Goal: Transaction & Acquisition: Purchase product/service

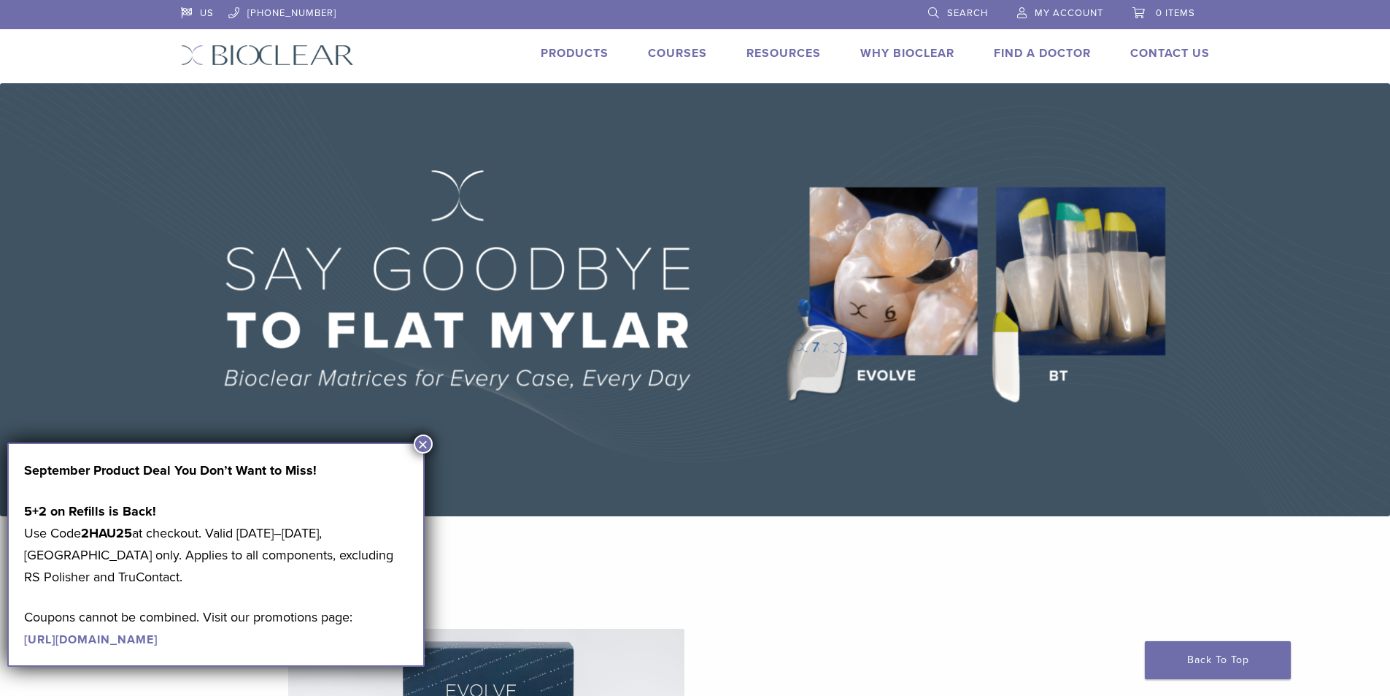
click at [1053, 9] on span "My Account" at bounding box center [1069, 13] width 69 height 12
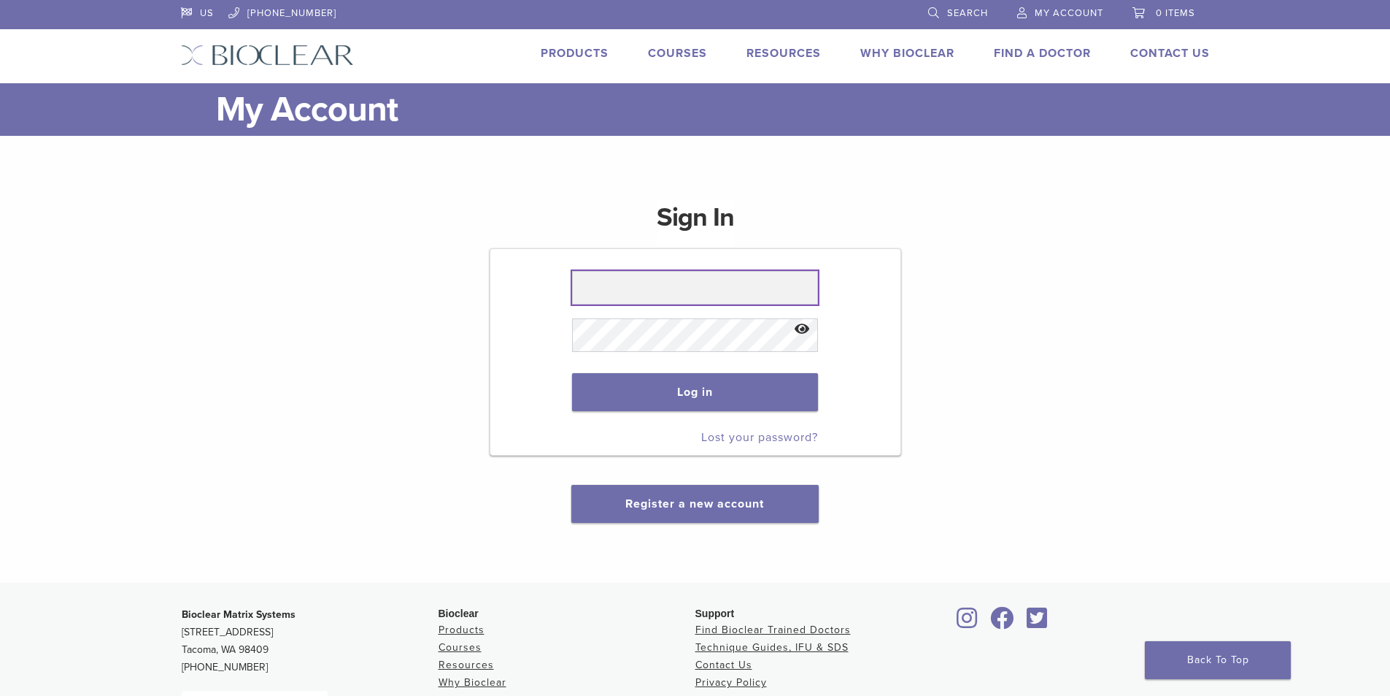
click at [658, 285] on input "text" at bounding box center [695, 288] width 246 height 34
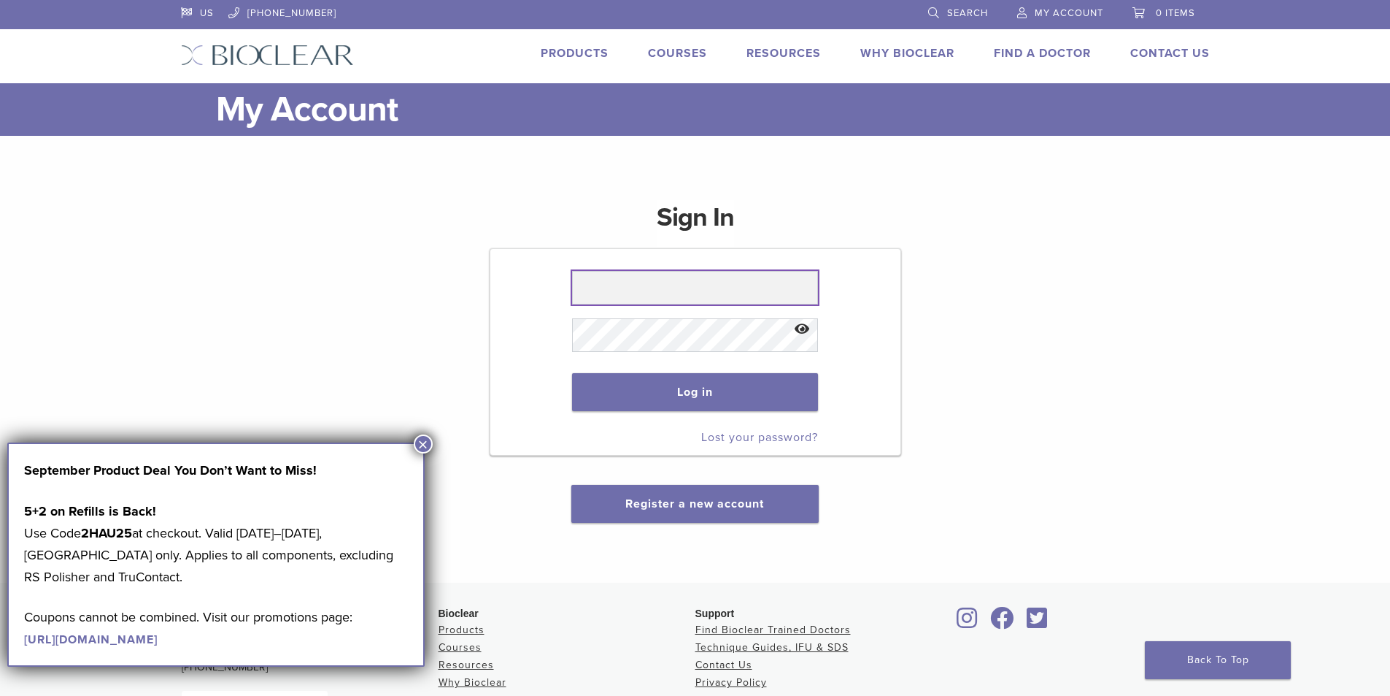
click at [671, 301] on input "text" at bounding box center [695, 288] width 246 height 34
type input "**********"
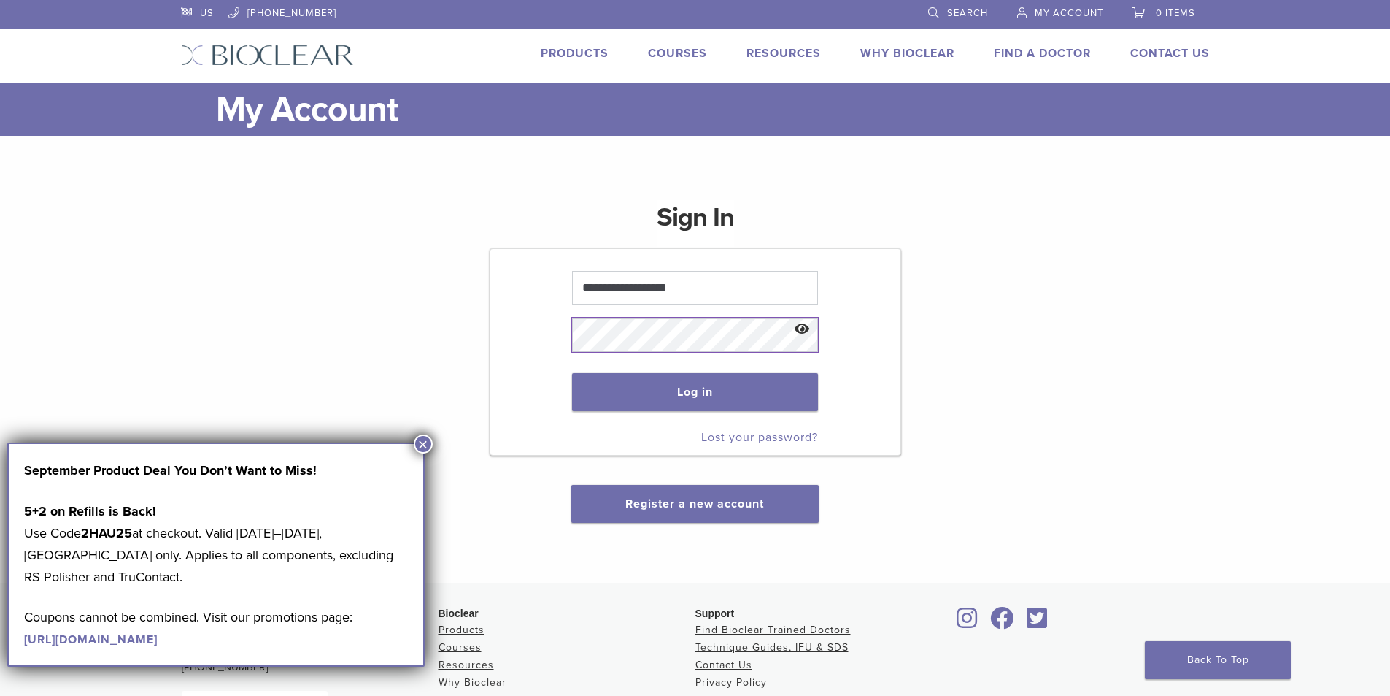
click at [572, 373] on button "Log in" at bounding box center [695, 392] width 246 height 38
click at [416, 444] on button "×" at bounding box center [423, 443] width 19 height 19
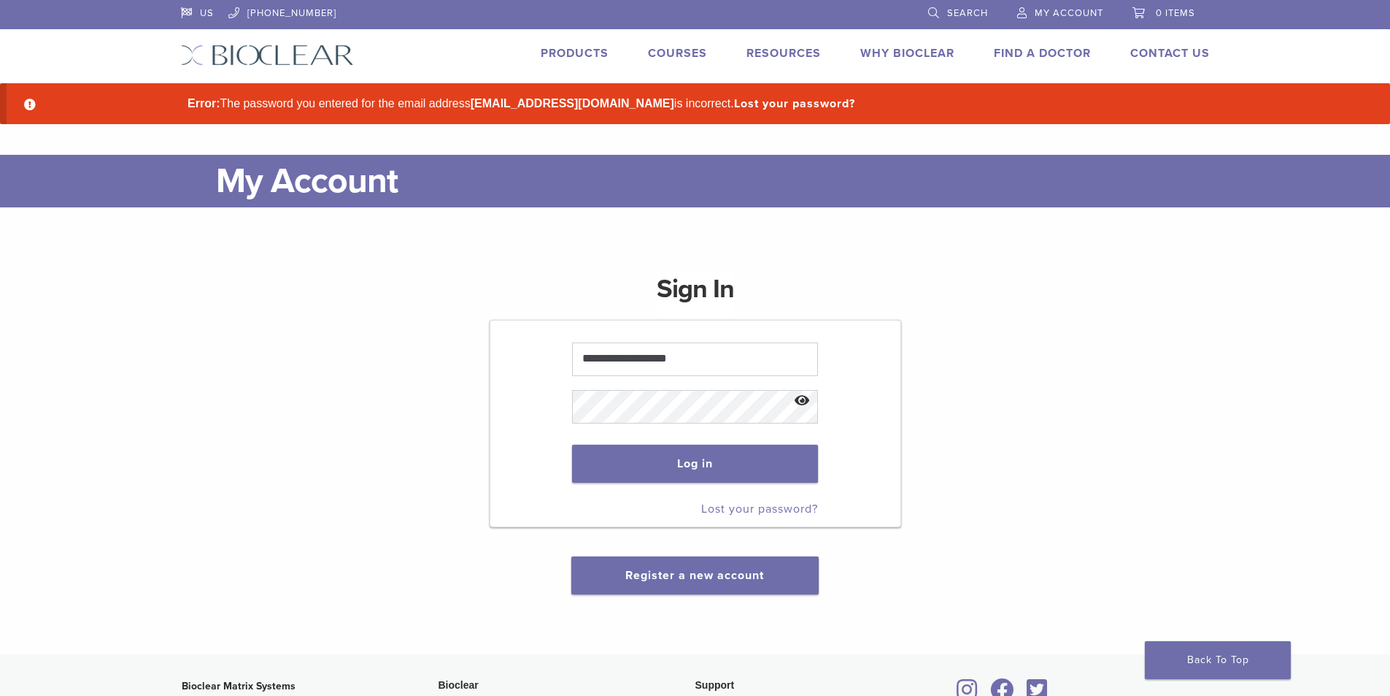
click at [811, 401] on button "Show password" at bounding box center [802, 400] width 31 height 37
click at [701, 459] on button "Log in" at bounding box center [695, 463] width 246 height 38
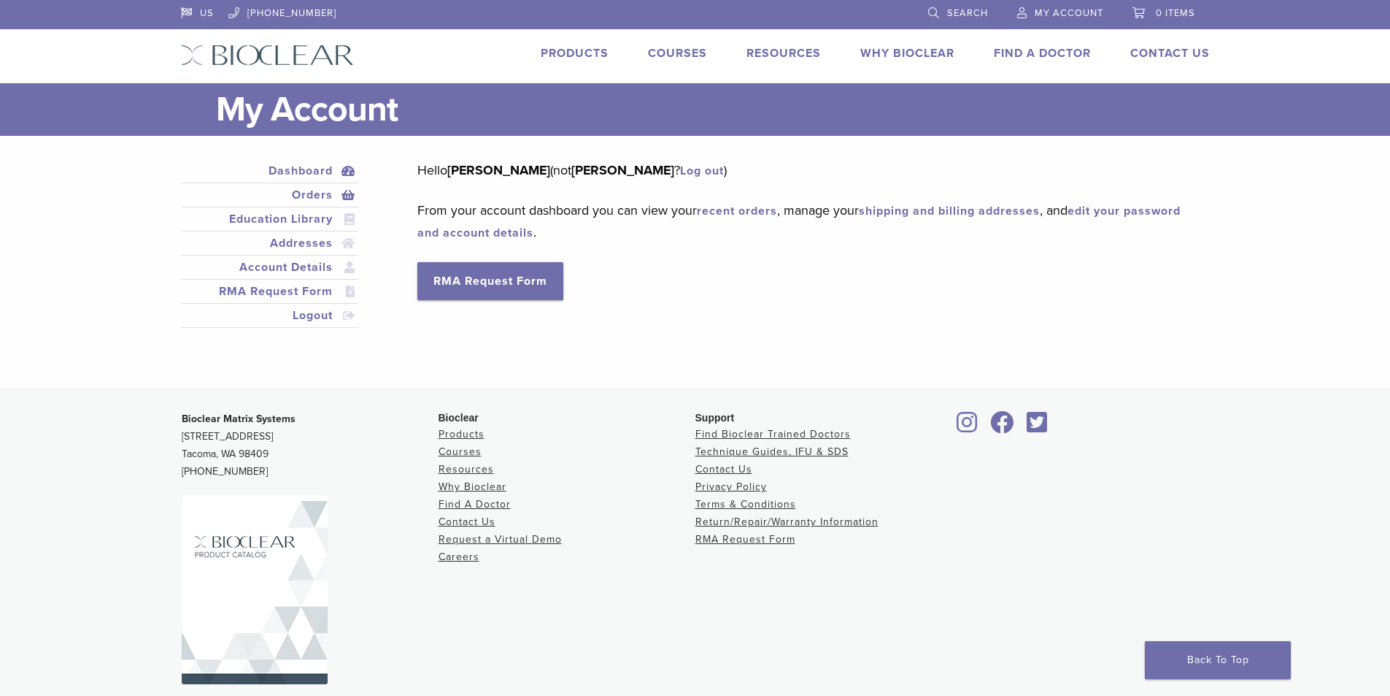
click at [317, 196] on link "Orders" at bounding box center [270, 195] width 172 height 18
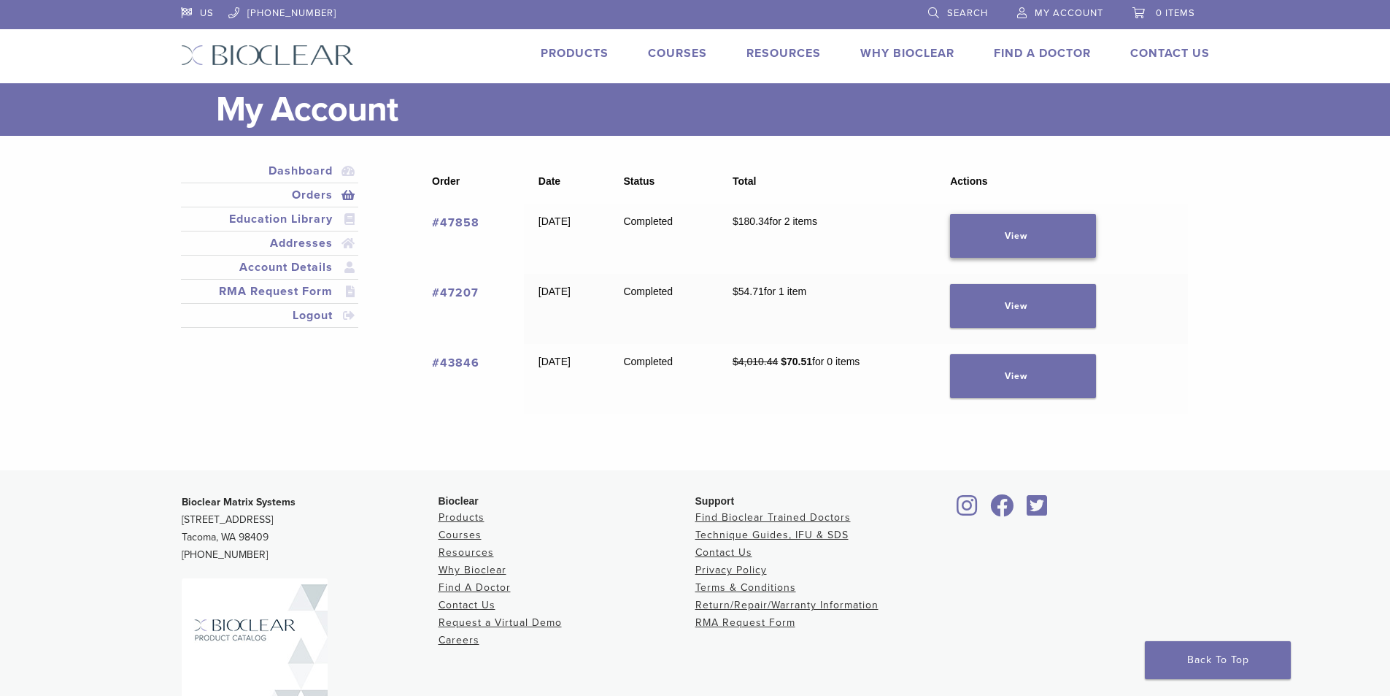
click at [1036, 241] on link "View" at bounding box center [1023, 236] width 146 height 44
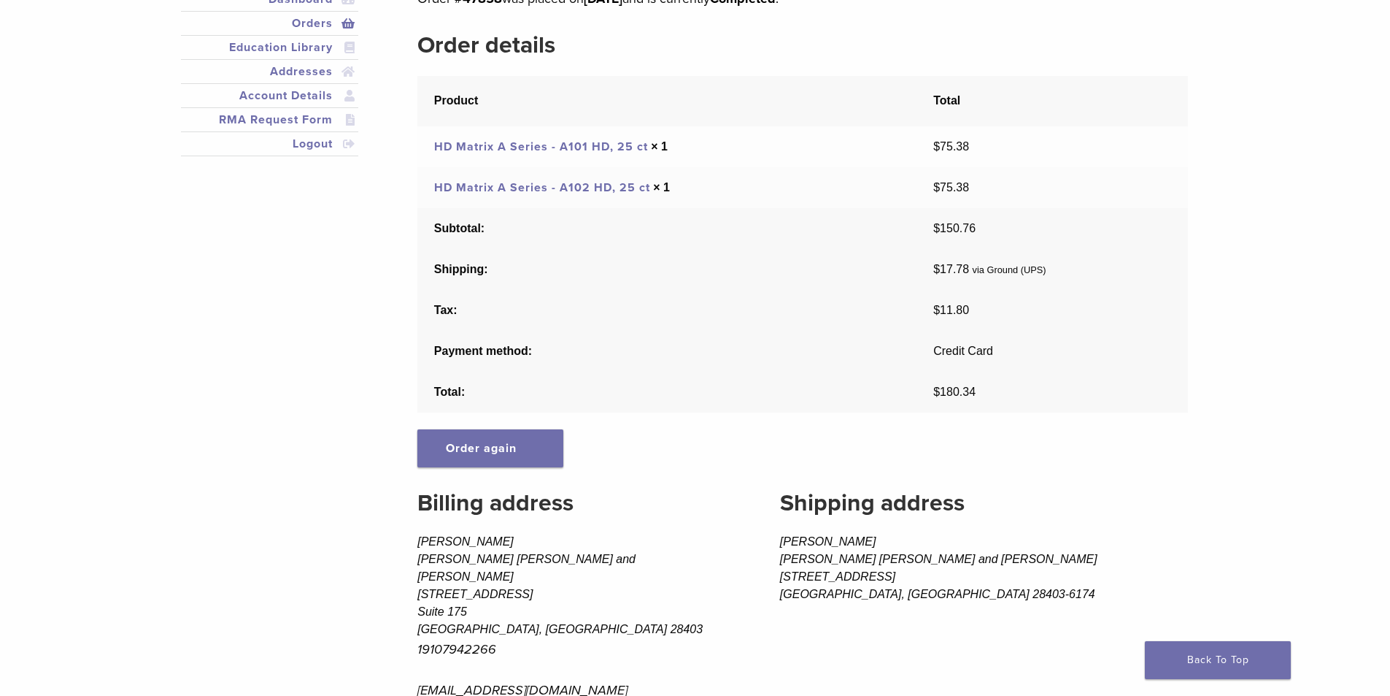
scroll to position [73, 0]
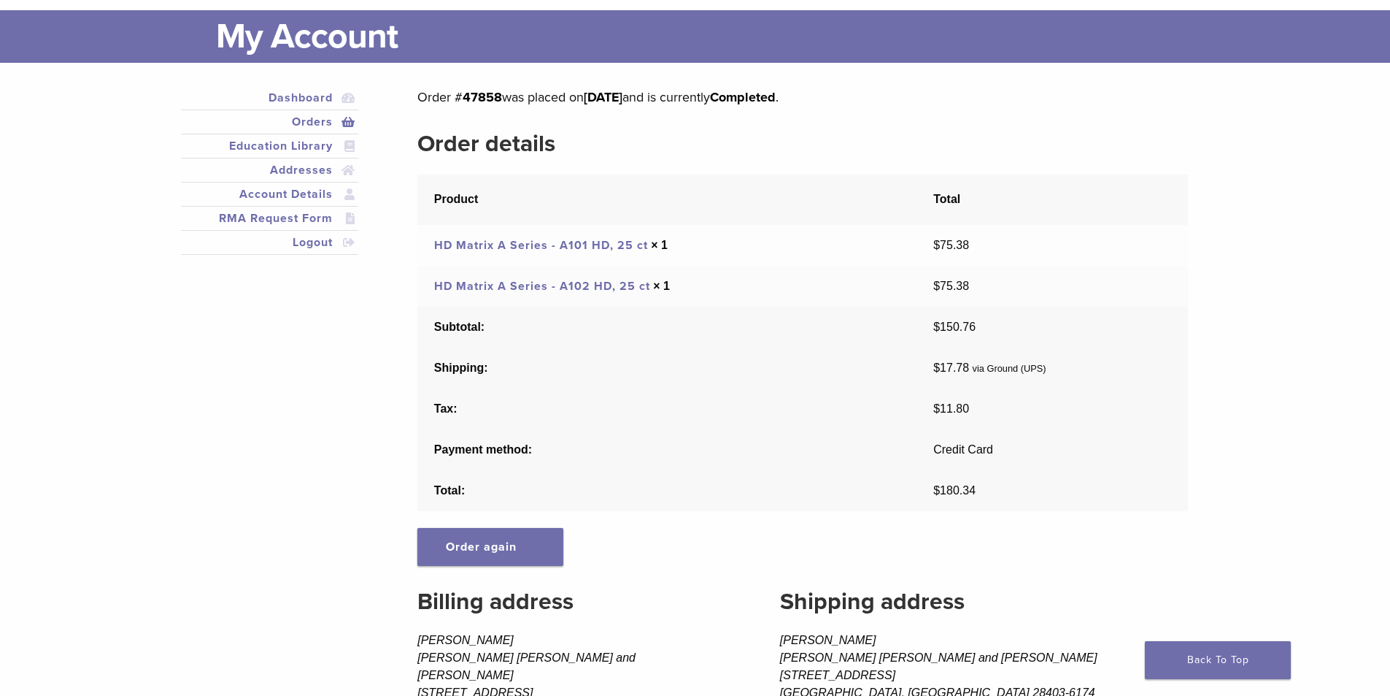
click at [531, 242] on link "HD Matrix A Series - A101 HD, 25 ct" at bounding box center [541, 245] width 214 height 15
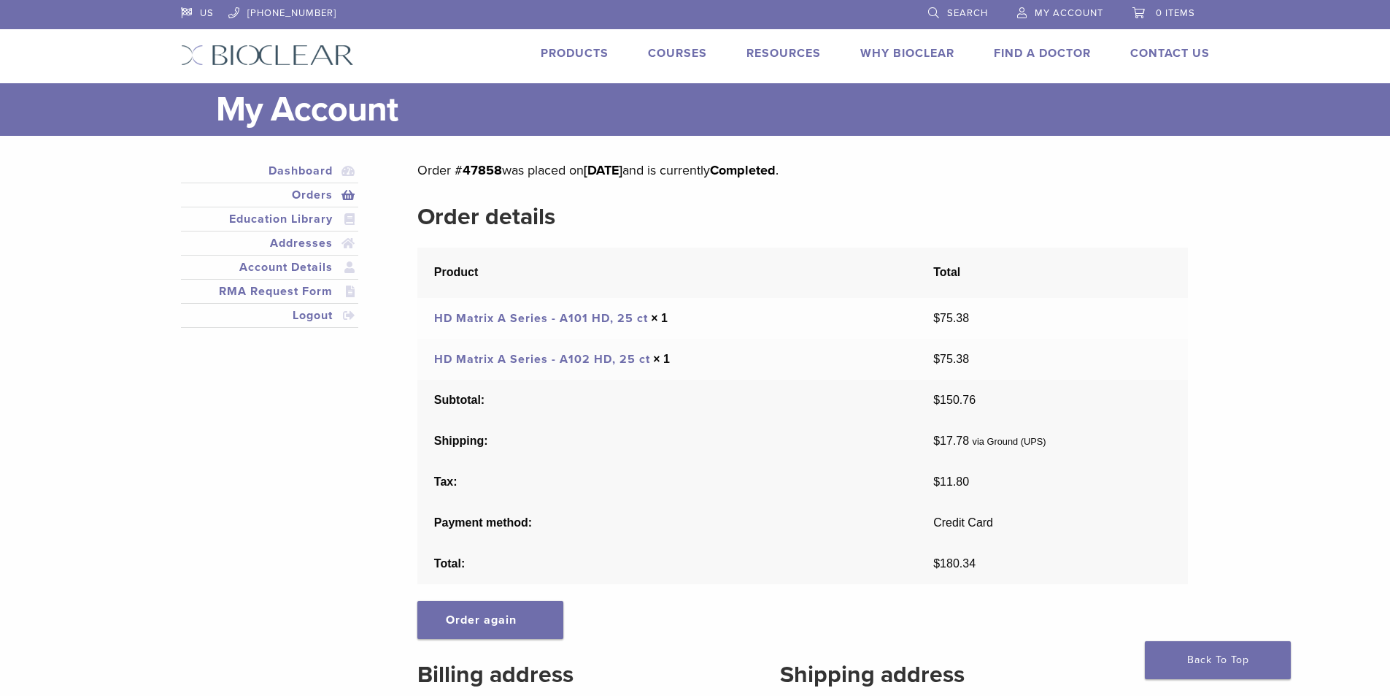
click at [571, 58] on link "Products" at bounding box center [575, 53] width 68 height 15
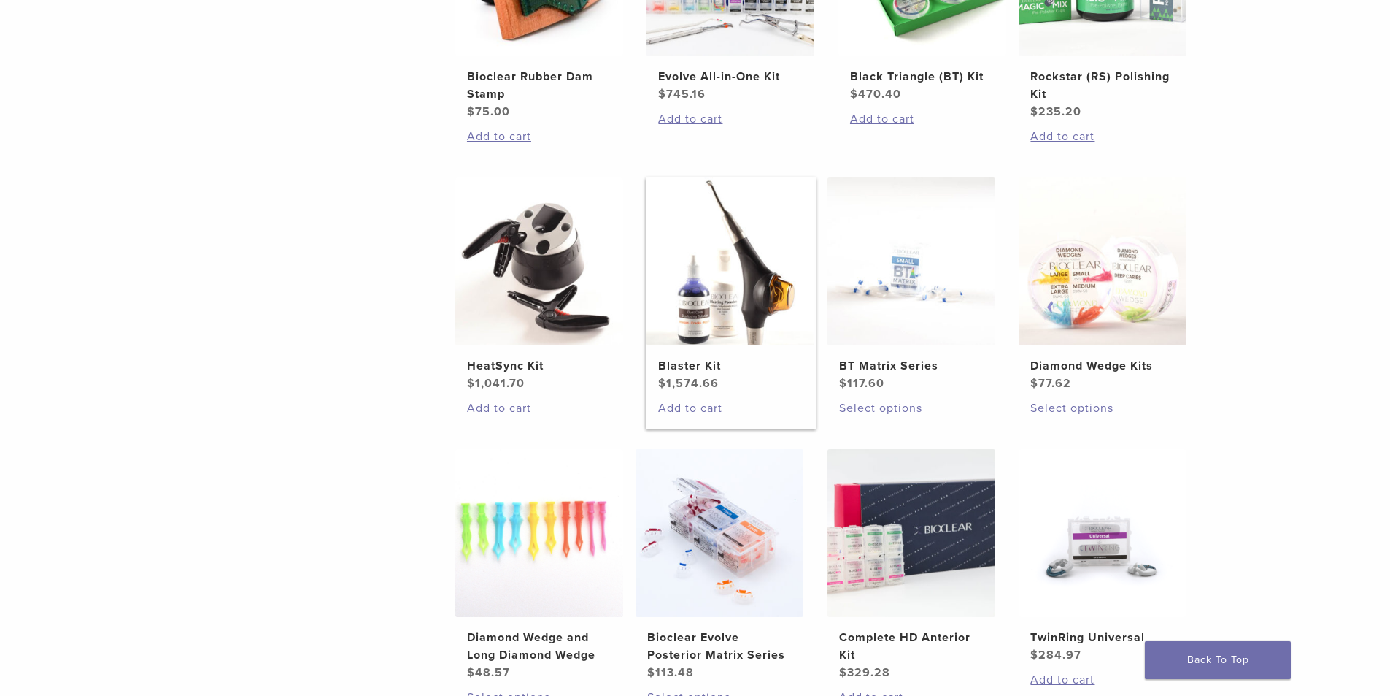
scroll to position [803, 0]
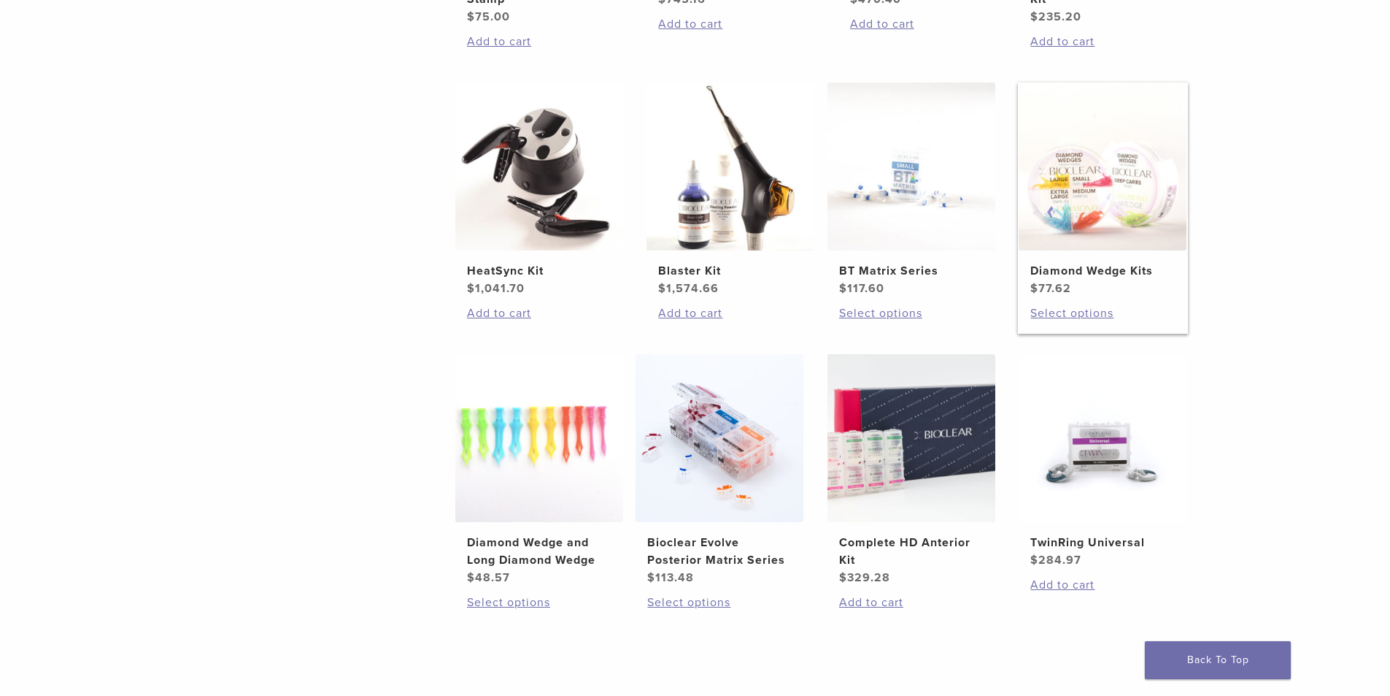
click at [1079, 247] on img at bounding box center [1103, 166] width 168 height 168
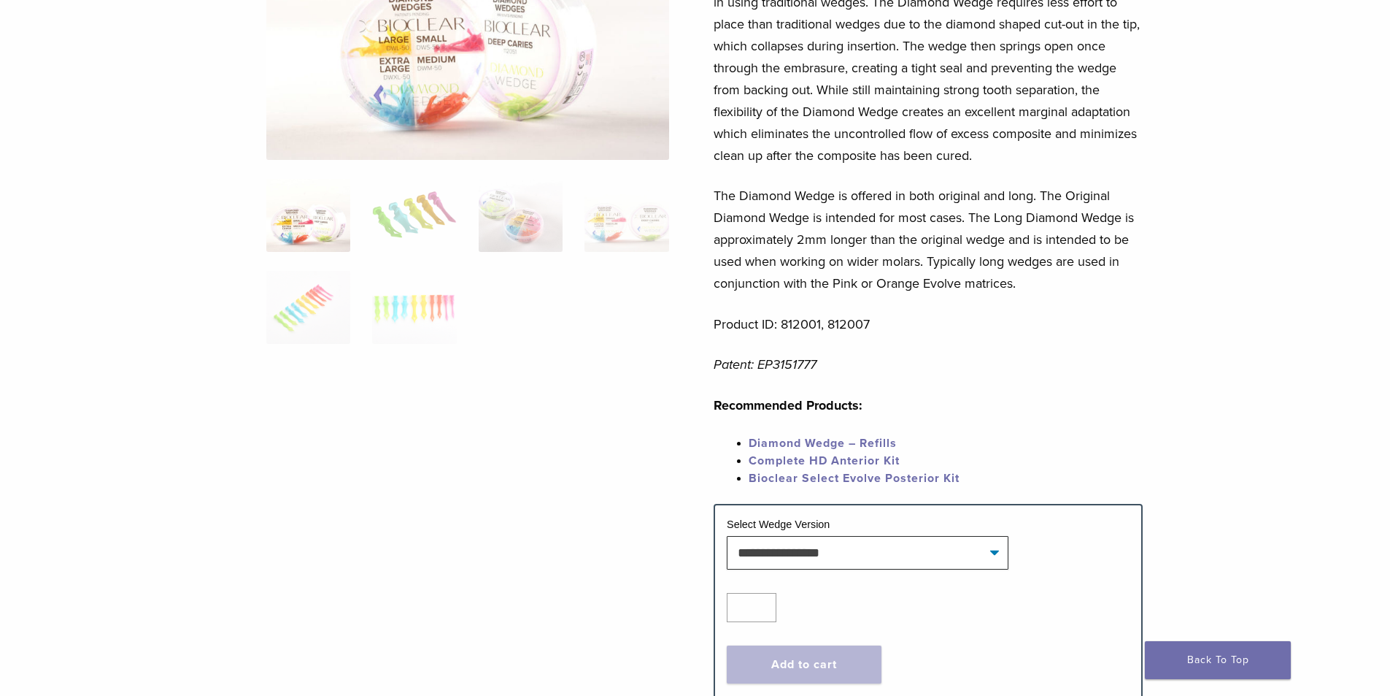
scroll to position [365, 0]
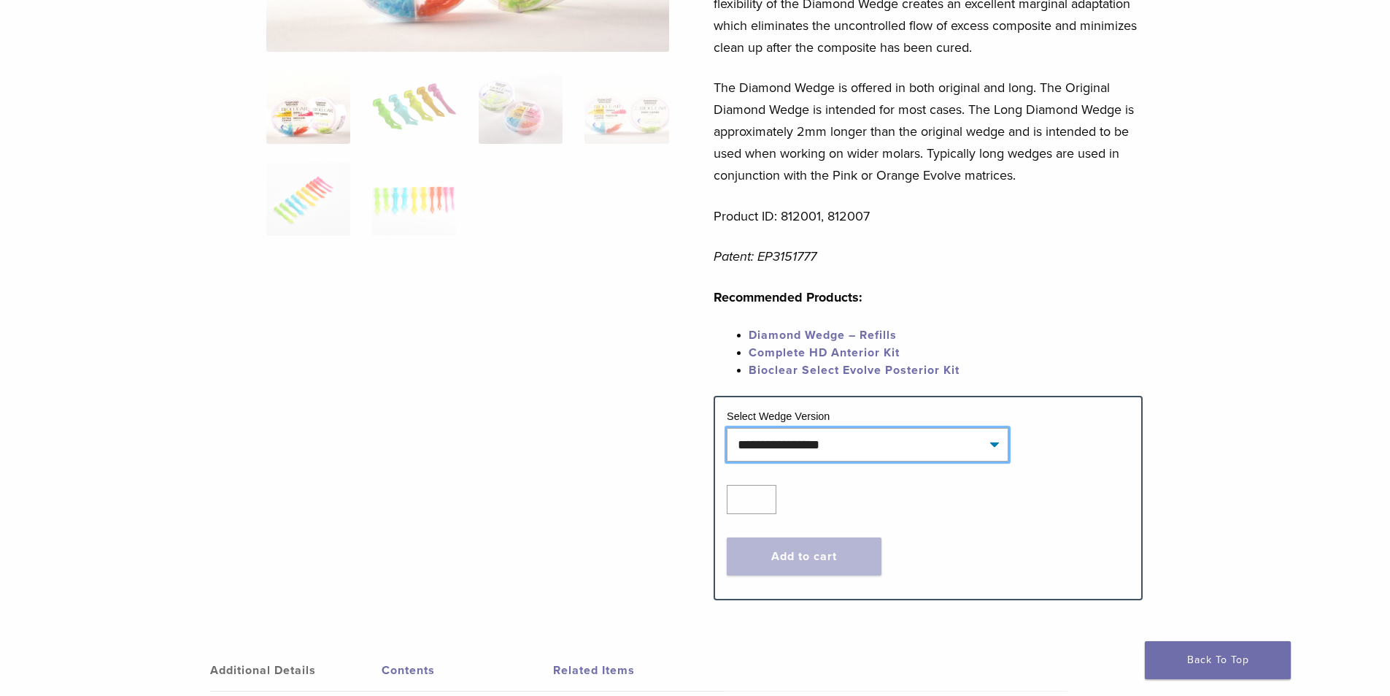
click at [890, 436] on select "**********" at bounding box center [868, 445] width 282 height 34
drag, startPoint x: 442, startPoint y: 266, endPoint x: 442, endPoint y: 257, distance: 9.5
click at [442, 258] on div at bounding box center [467, 172] width 403 height 808
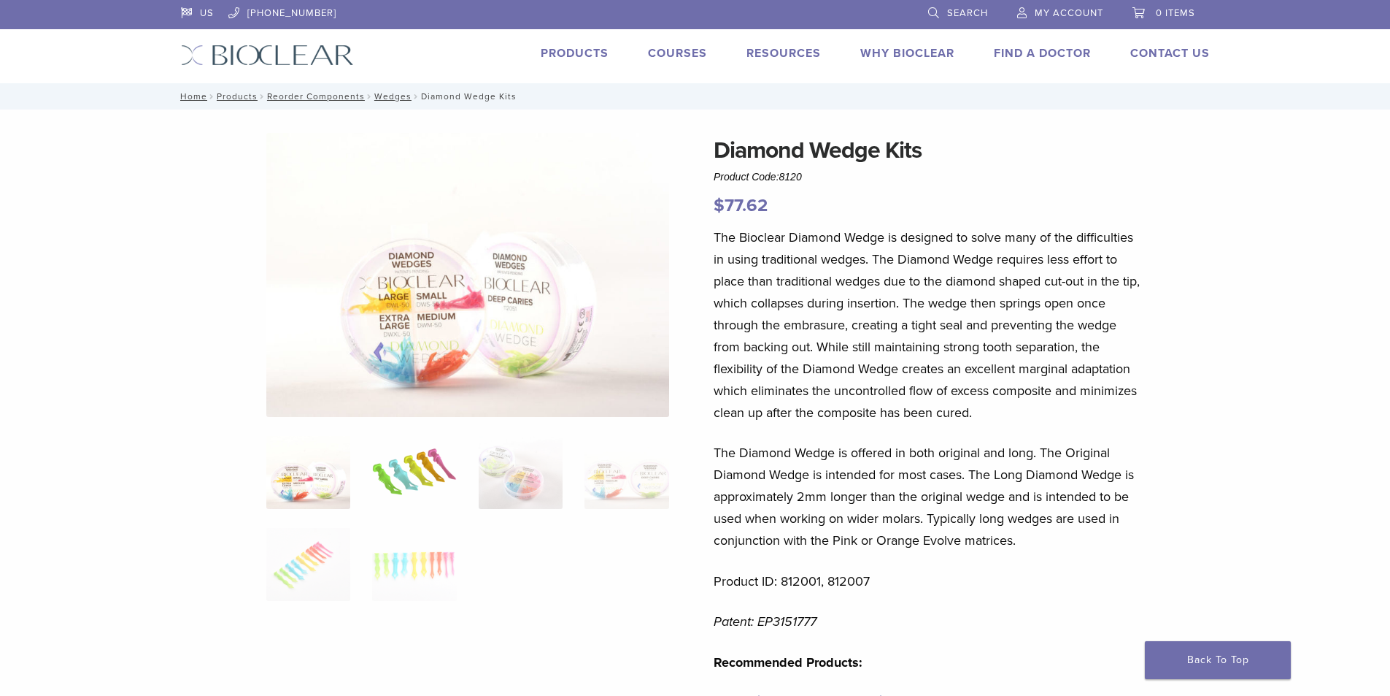
click at [407, 469] on img at bounding box center [414, 472] width 84 height 73
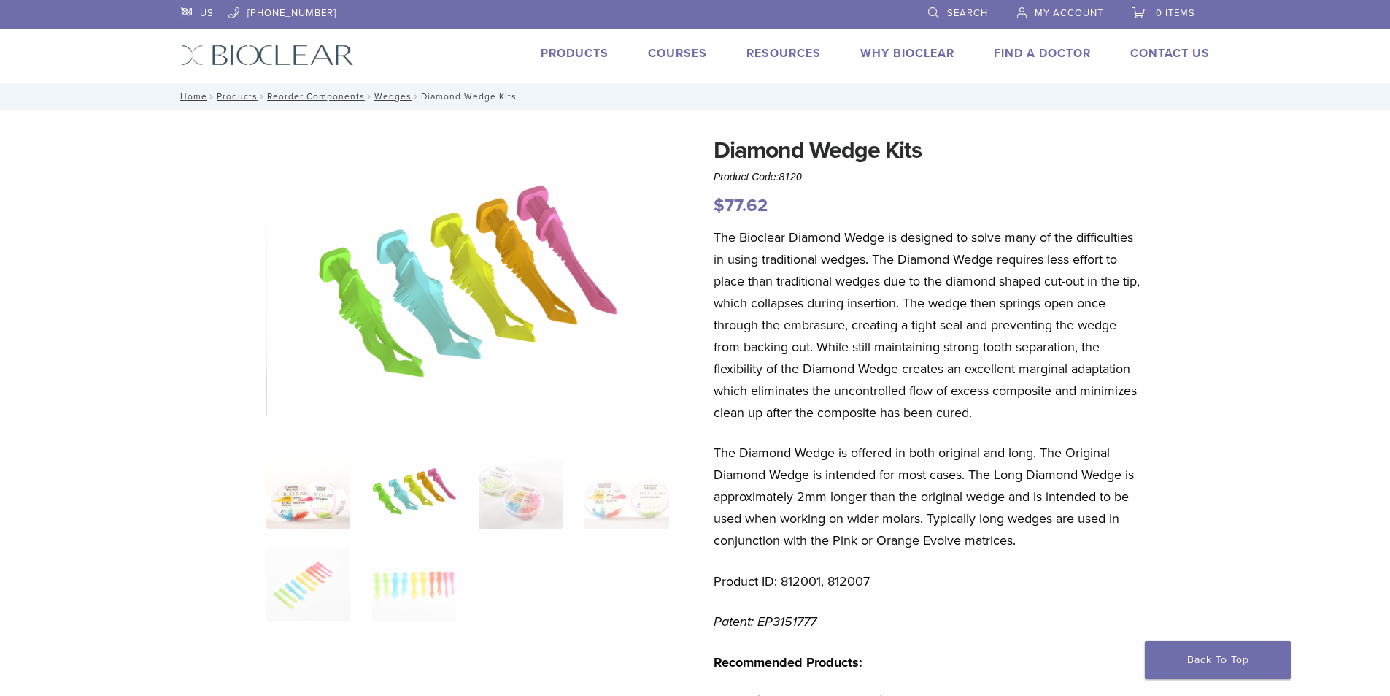
click at [297, 458] on img at bounding box center [308, 491] width 84 height 73
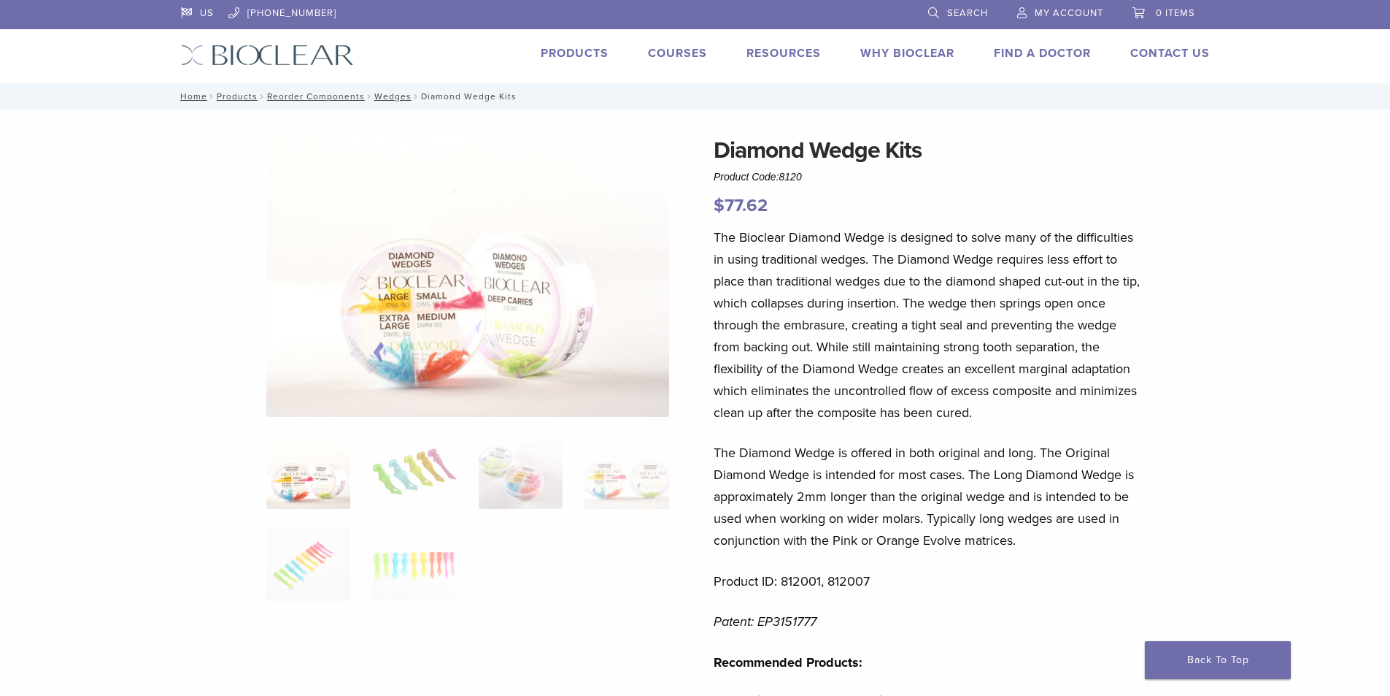
click at [590, 48] on link "Products" at bounding box center [575, 53] width 68 height 15
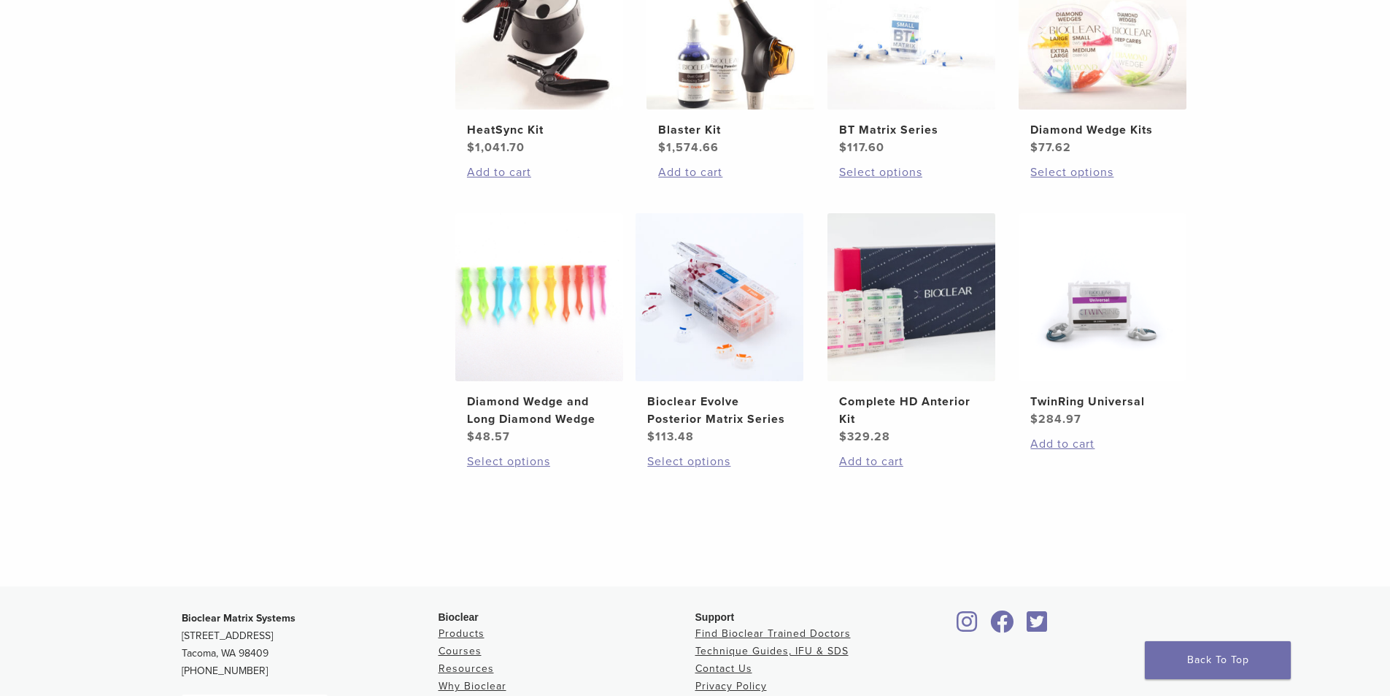
scroll to position [949, 0]
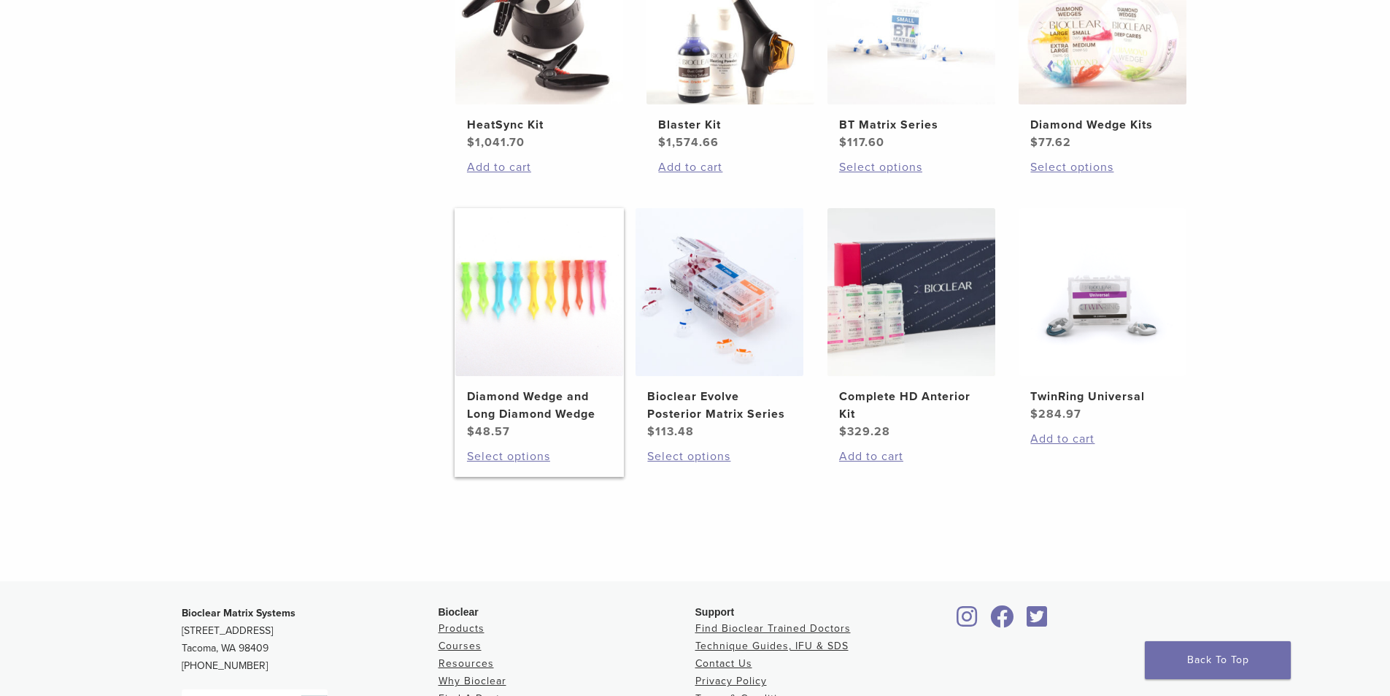
click at [506, 379] on link "Diamond Wedge and Long Diamond Wedge $ 48.57" at bounding box center [540, 324] width 170 height 232
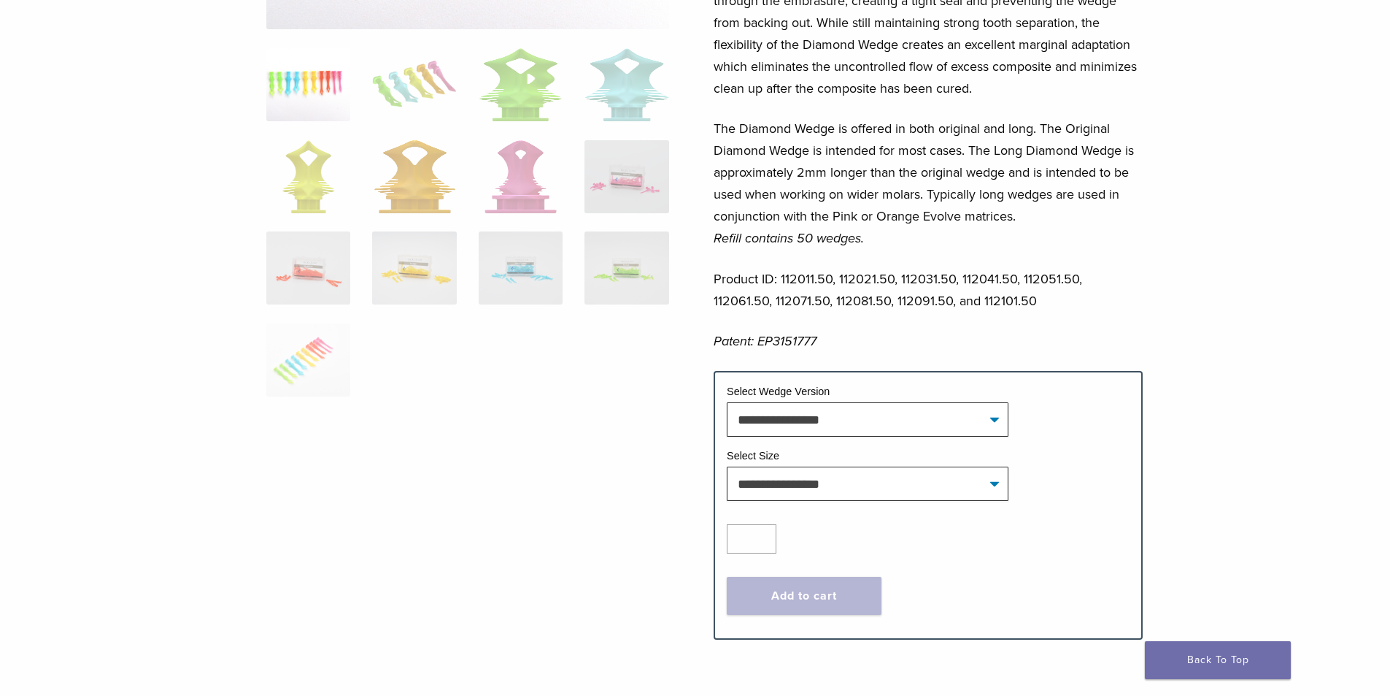
scroll to position [365, 0]
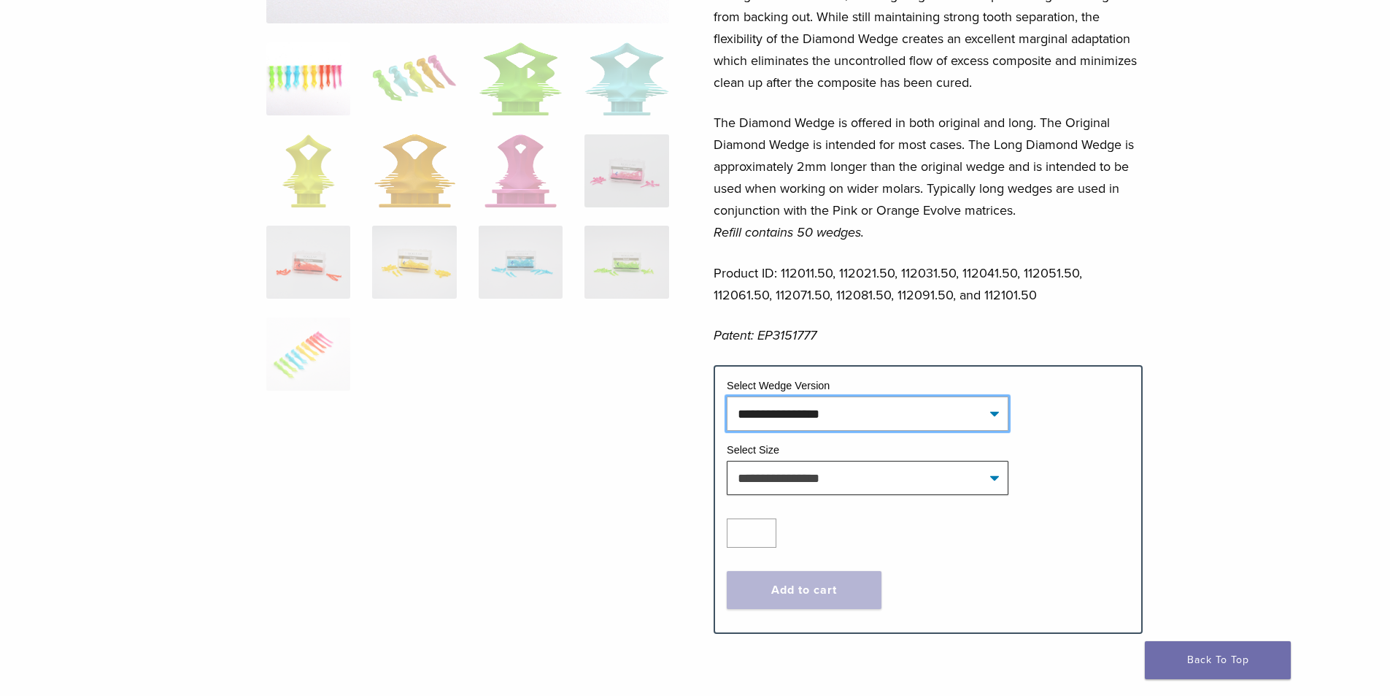
click at [744, 405] on select "**********" at bounding box center [868, 413] width 282 height 34
click at [613, 502] on div at bounding box center [467, 189] width 403 height 842
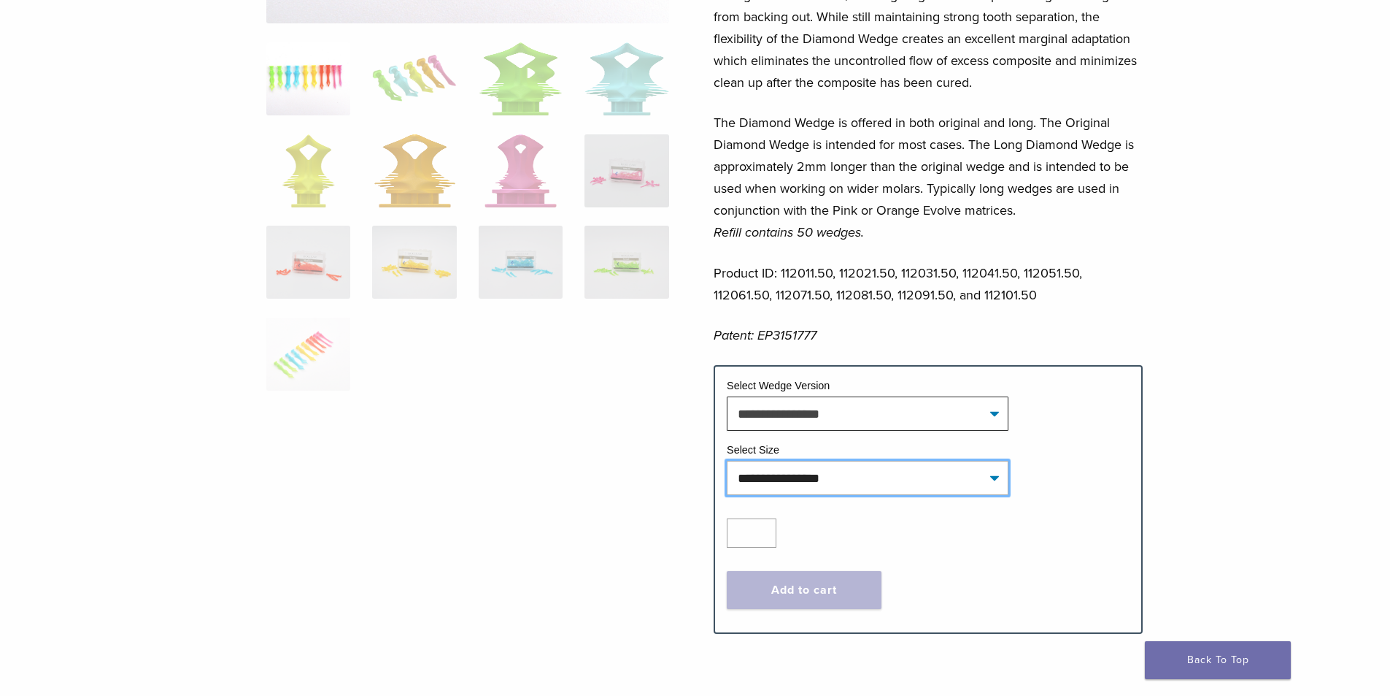
click at [809, 482] on select "**********" at bounding box center [868, 478] width 282 height 34
click at [604, 441] on div at bounding box center [467, 189] width 403 height 842
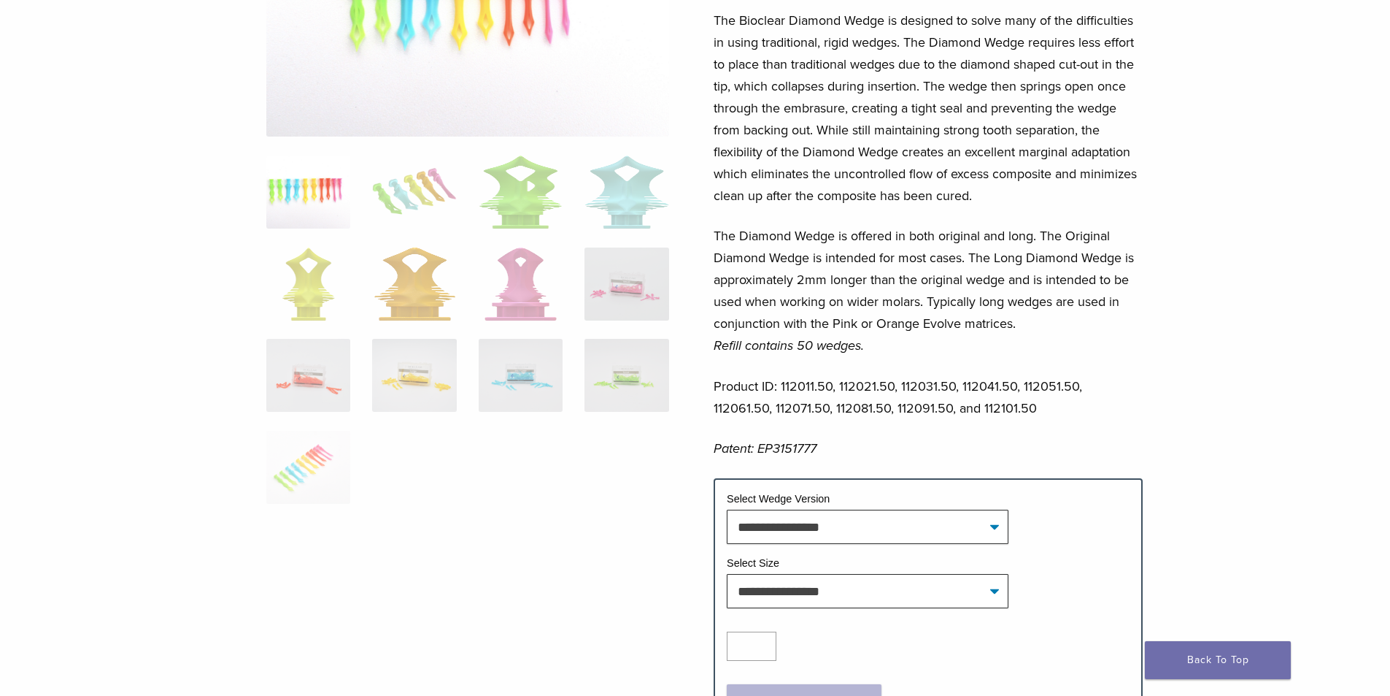
scroll to position [73, 0]
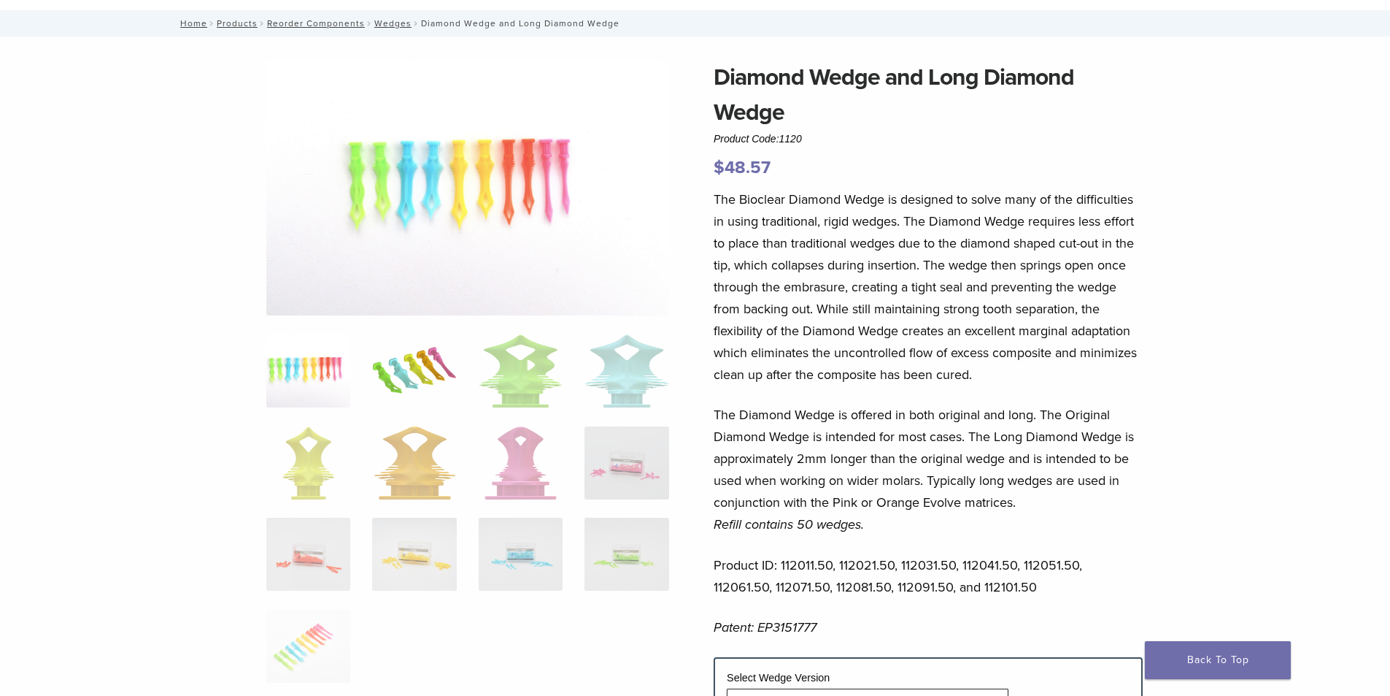
click at [398, 353] on img at bounding box center [414, 370] width 84 height 73
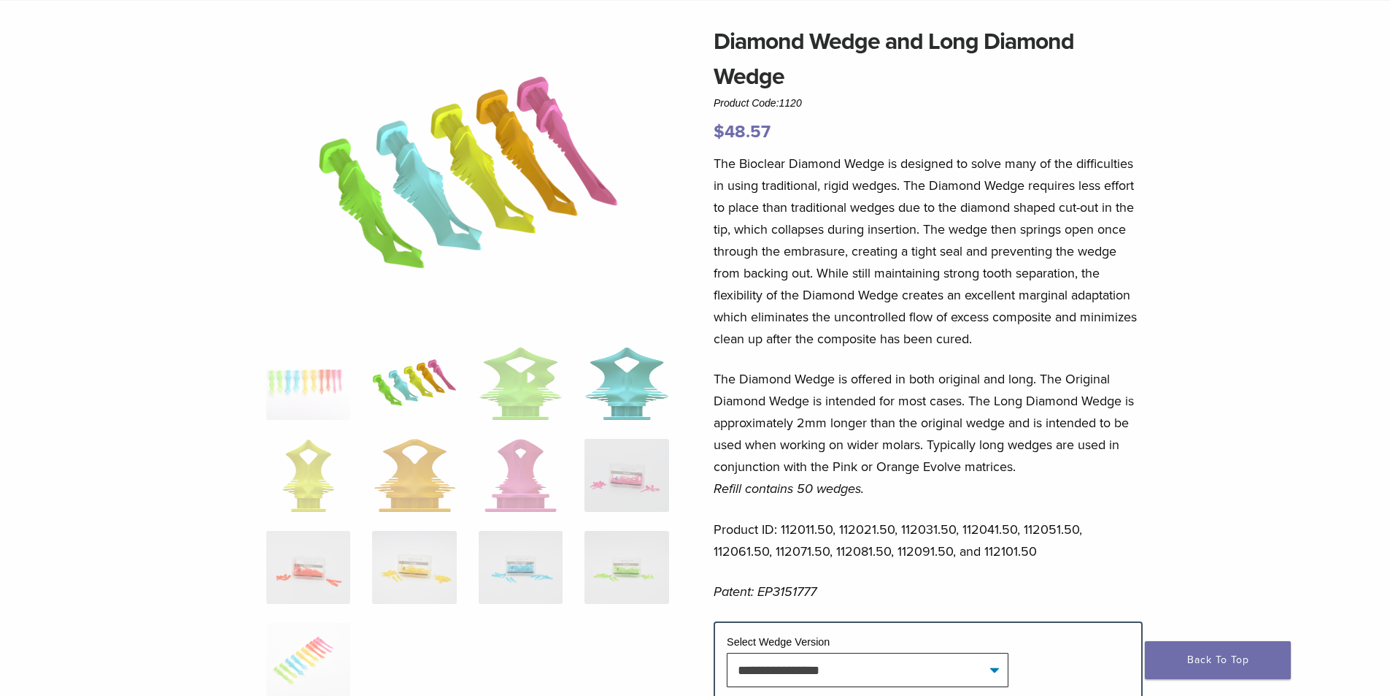
scroll to position [0, 0]
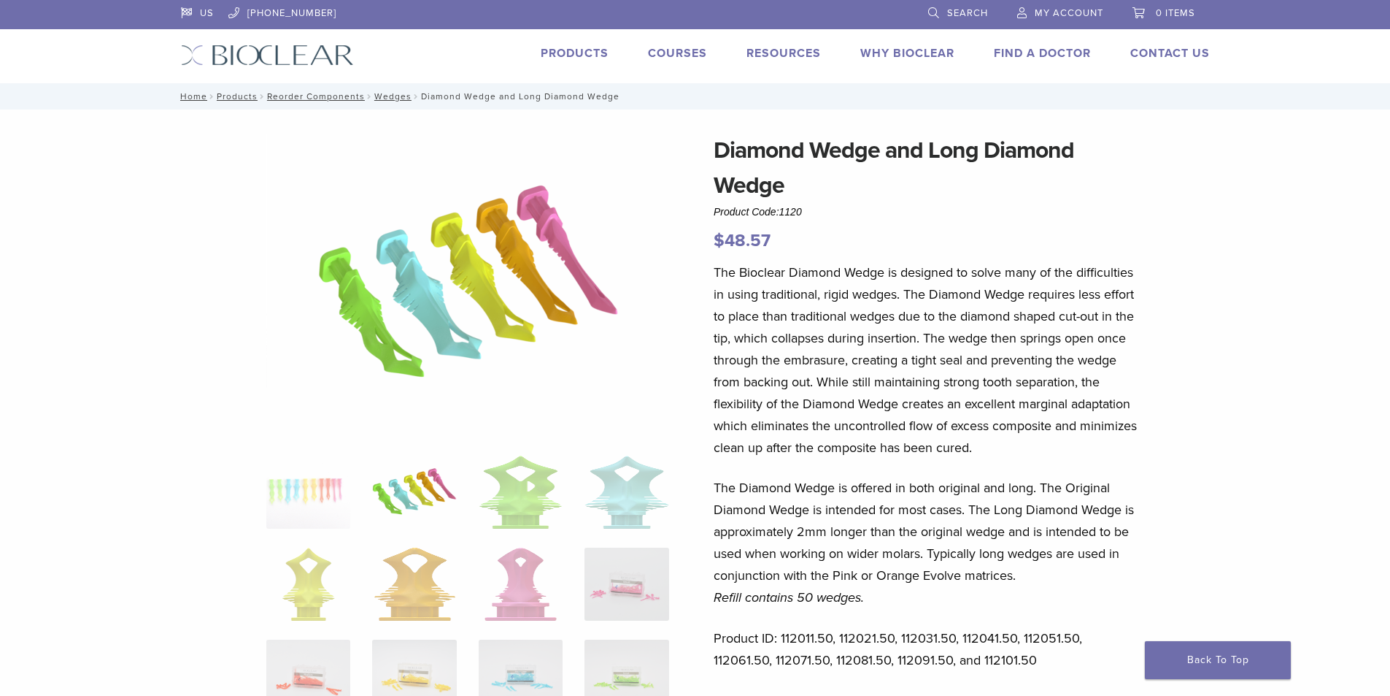
click at [567, 43] on div "US 1.855.712.5327 Search My Account 0 items Cart No products in the cart. Back …" at bounding box center [695, 41] width 1051 height 83
click at [567, 53] on link "Products" at bounding box center [575, 53] width 68 height 15
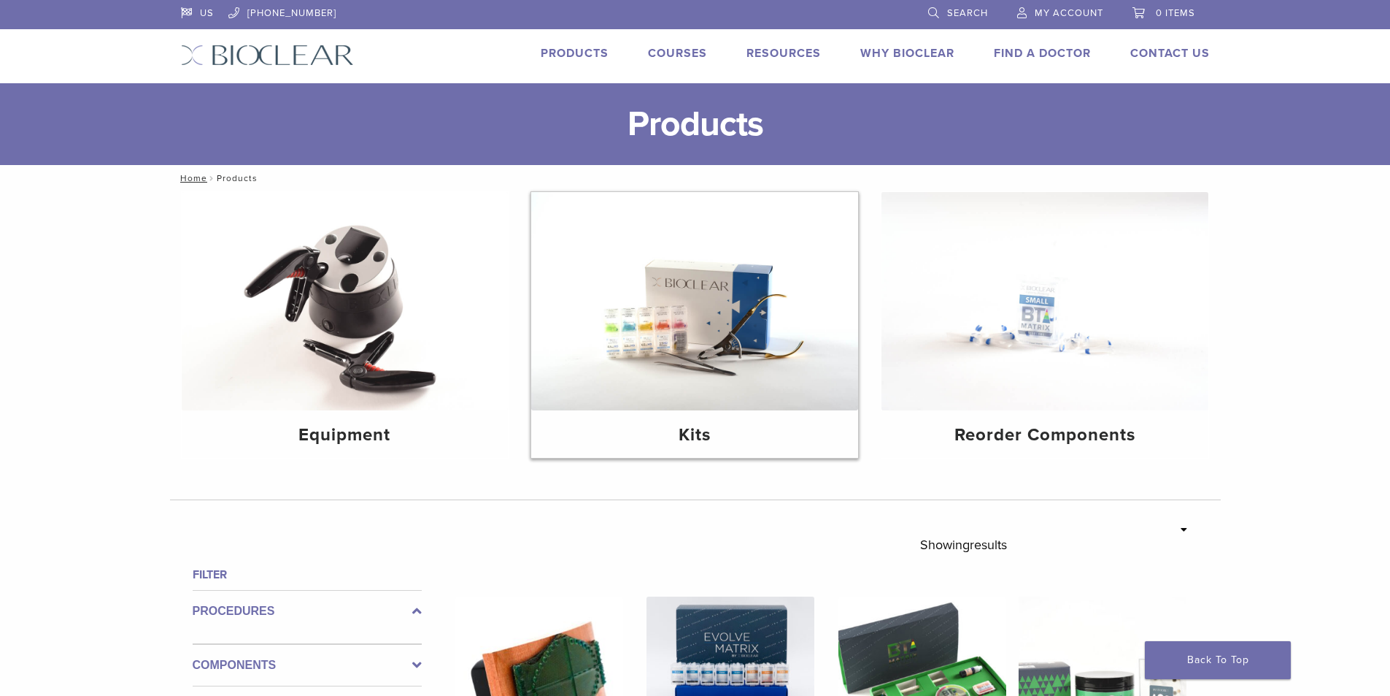
click at [657, 401] on img at bounding box center [694, 301] width 327 height 218
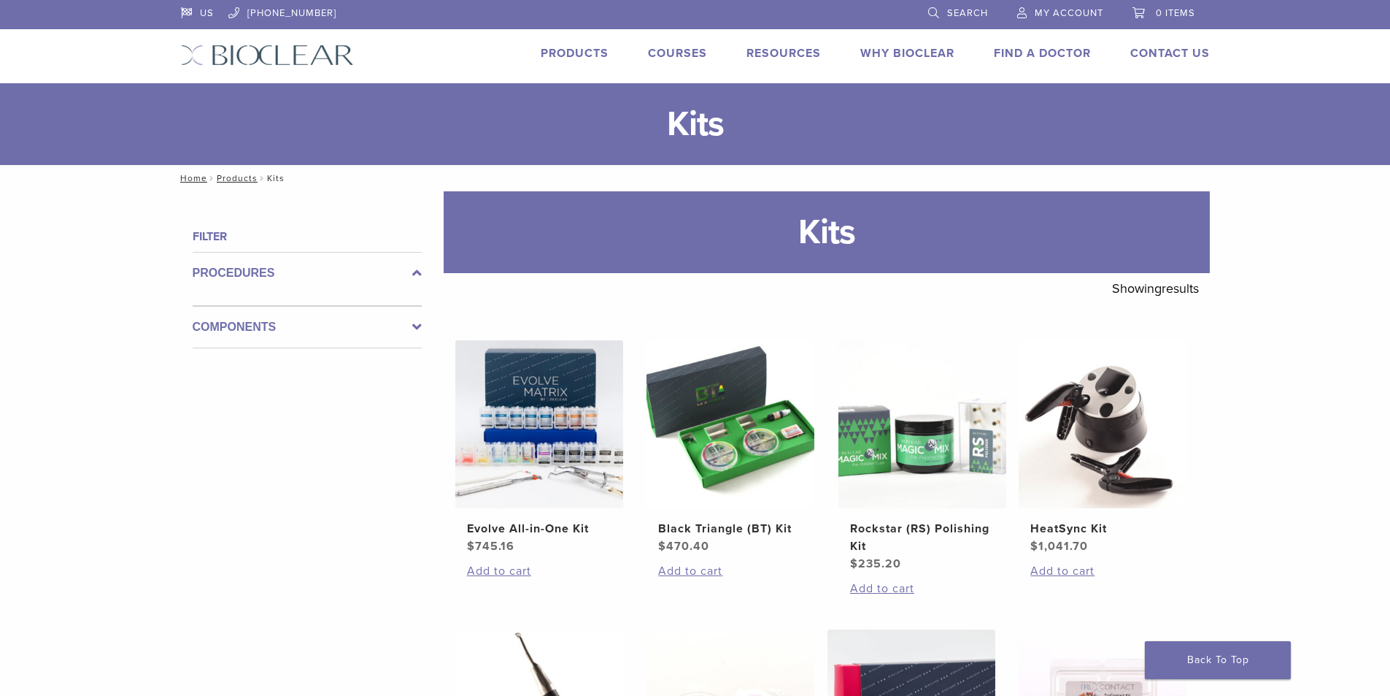
click at [403, 314] on div "Components" at bounding box center [307, 327] width 229 height 42
